Goal: Task Accomplishment & Management: Complete application form

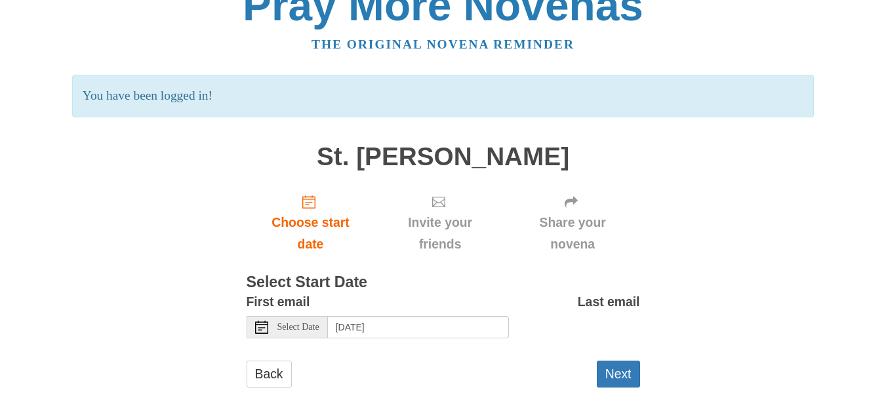
scroll to position [56, 0]
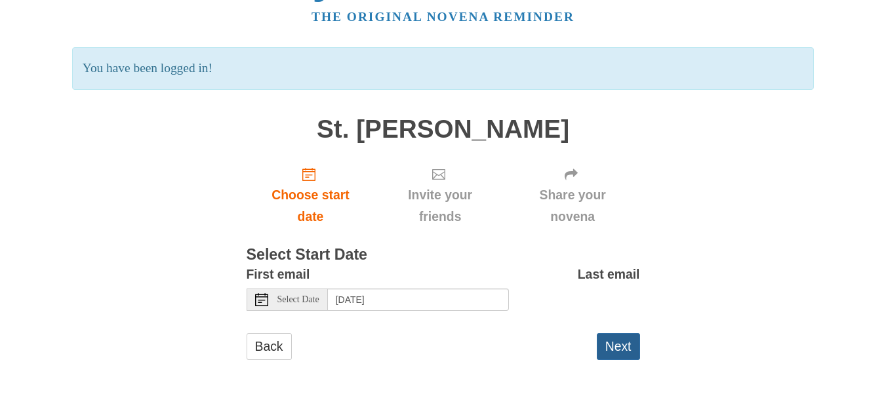
click at [615, 347] on button "Next" at bounding box center [618, 346] width 43 height 27
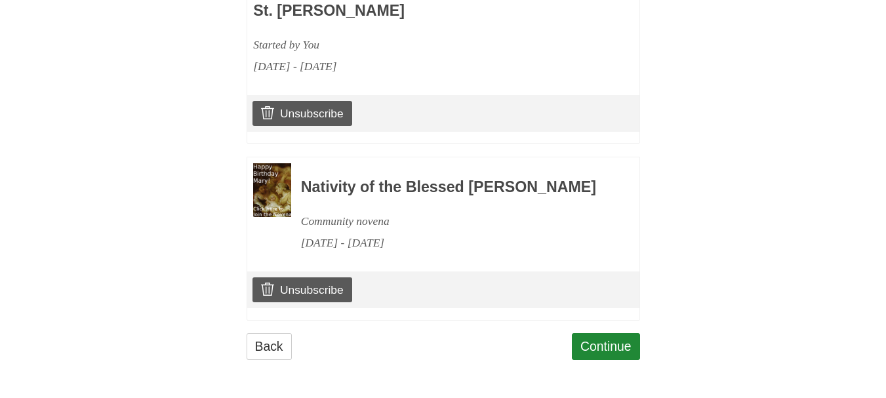
scroll to position [857, 0]
click at [609, 351] on link "Continue" at bounding box center [606, 346] width 68 height 27
